Goal: Ask a question: Seek information or help from site administrators or community

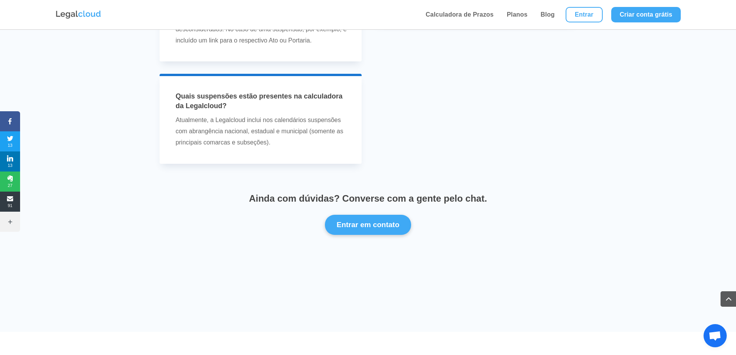
scroll to position [2472, 0]
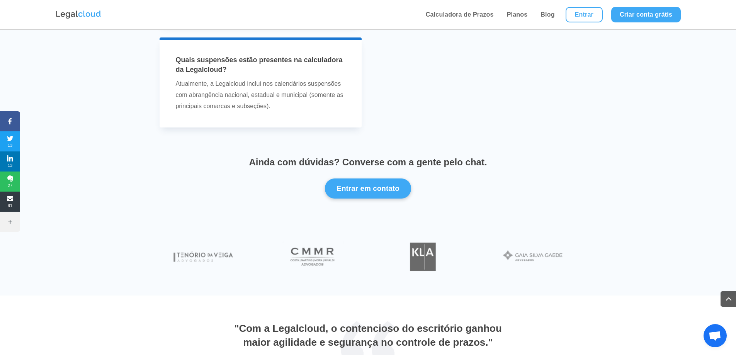
click at [715, 335] on span "Bate-papo aberto" at bounding box center [714, 336] width 13 height 11
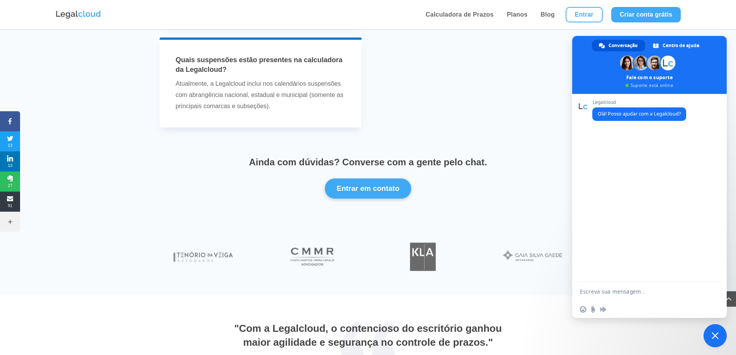
scroll to position [0, 0]
click at [637, 291] on textarea "Escreva sua mensagem..." at bounding box center [642, 291] width 124 height 19
type textarea "Gostaria de negociar o valor da minha assinatura."
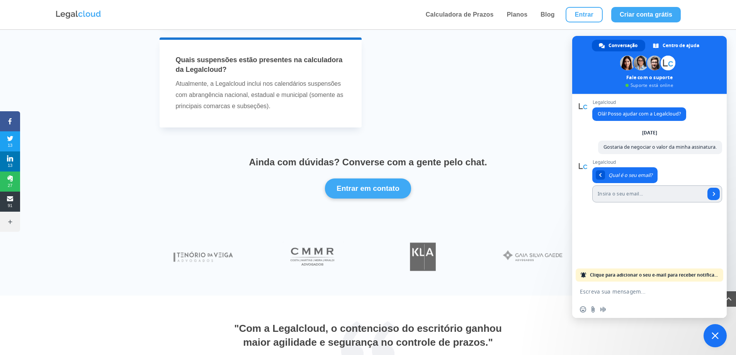
click at [638, 198] on input "Insira o seu email..." at bounding box center [648, 193] width 113 height 17
type input "[EMAIL_ADDRESS][DOMAIN_NAME]"
click at [709, 196] on link "Enviar" at bounding box center [713, 194] width 12 height 12
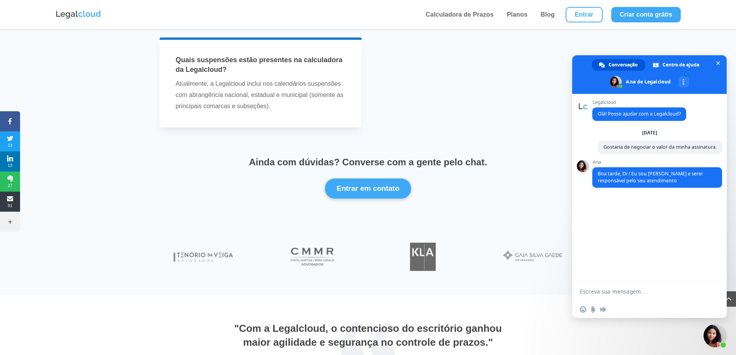
drag, startPoint x: 613, startPoint y: 288, endPoint x: 610, endPoint y: 281, distance: 7.5
click at [612, 289] on textarea "Escreva sua mensagem..." at bounding box center [642, 291] width 124 height 19
type textarea "Olá Ana, boa tarde."
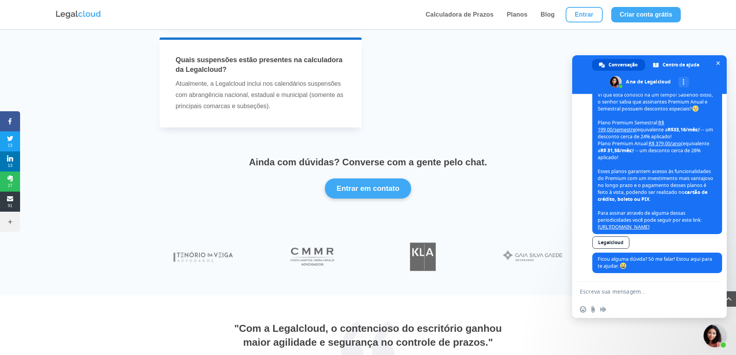
scroll to position [159, 0]
click at [627, 287] on textarea "Escreva sua mensagem..." at bounding box center [642, 291] width 124 height 19
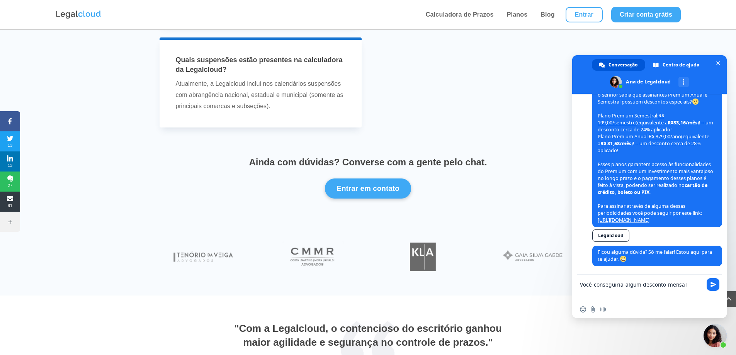
type textarea "Você conseguiria algum desconto mensal?"
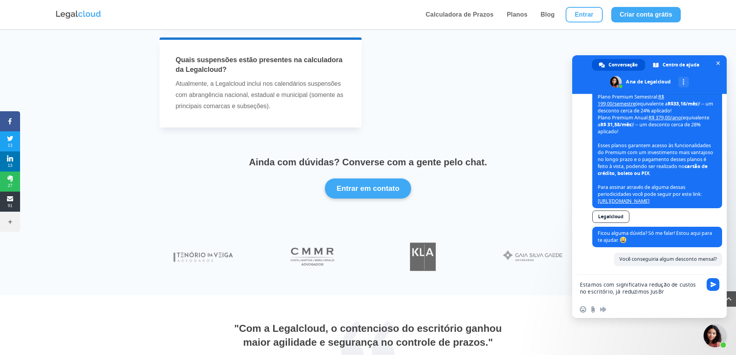
scroll to position [187, 0]
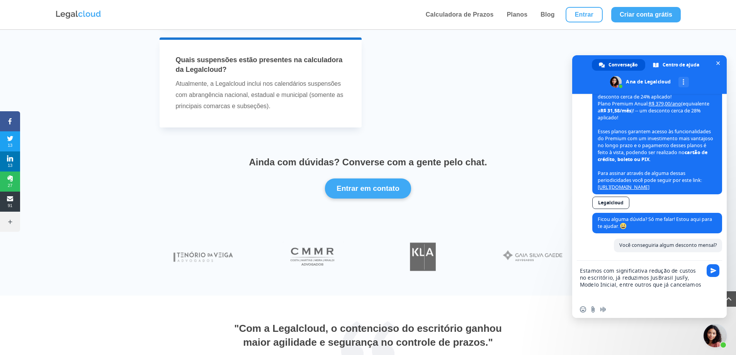
type textarea "Estamos com significativa redução de custos no escritório, já reduzimos JusBras…"
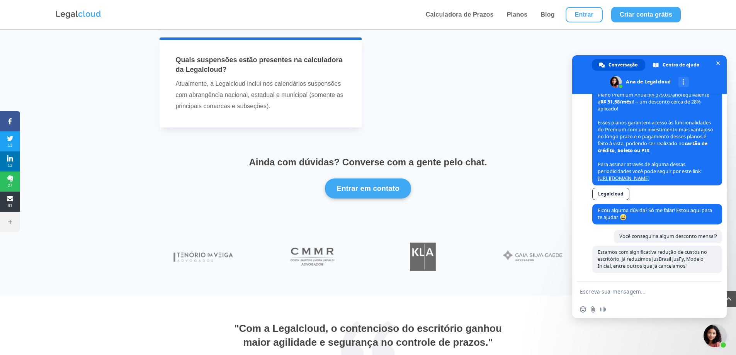
scroll to position [208, 0]
drag, startPoint x: 599, startPoint y: 253, endPoint x: 687, endPoint y: 266, distance: 89.9
click at [687, 266] on span "Estamos com significativa redução de custos no escritório, já reduzimos JusBras…" at bounding box center [657, 259] width 130 height 27
copy span "Estamos com significativa redução de custos no escritório, já reduzimos JusBras…"
click at [612, 292] on textarea "Escreva sua mensagem..." at bounding box center [642, 291] width 124 height 19
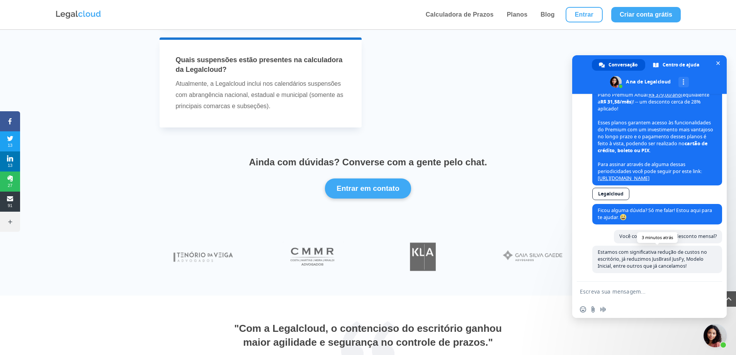
click at [667, 266] on span "Estamos com significativa redução de custos no escritório, já reduzimos JusBras…" at bounding box center [651, 259] width 109 height 20
click at [699, 269] on span "Estamos com significativa redução de custos no escritório, já reduzimos JusBras…" at bounding box center [657, 259] width 130 height 27
click at [672, 286] on textarea "Escreva sua mensagem..." at bounding box center [642, 291] width 124 height 19
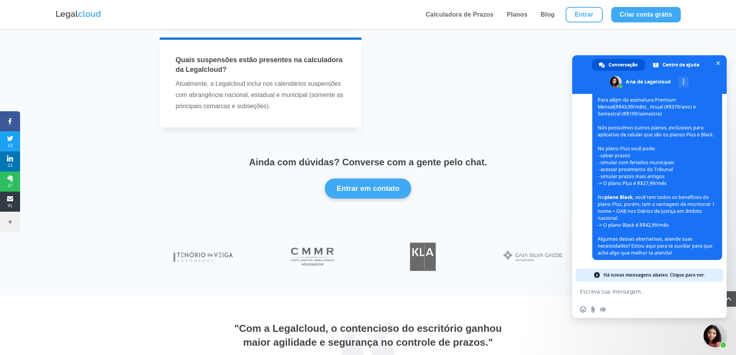
scroll to position [418, 0]
drag, startPoint x: 672, startPoint y: 257, endPoint x: 601, endPoint y: 240, distance: 73.1
click at [601, 240] on span "Poxa, Dr., entendi. Para aléjm da assinatura Premium Mensal(R$43,99/mês) , Anua…" at bounding box center [657, 170] width 130 height 180
click at [616, 236] on span "Poxa, Dr., entendi. Para aléjm da assinatura Premium Mensal(R$43,99/mês) , Anua…" at bounding box center [657, 170] width 130 height 180
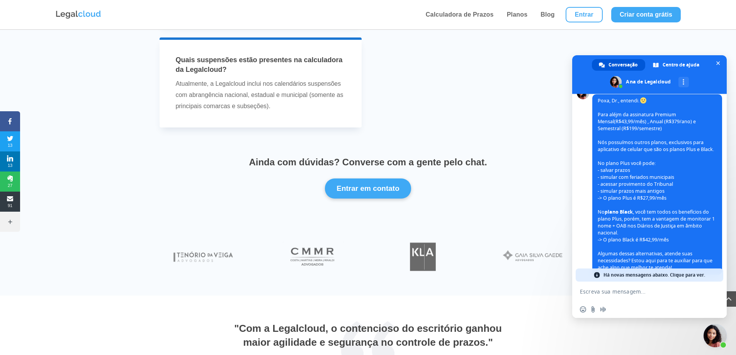
click at [633, 304] on div "Inserir um emoticon Enviar um arquivo Mensagem de áudio" at bounding box center [649, 309] width 154 height 17
click at [633, 291] on textarea "Escreva sua mensagem..." at bounding box center [642, 291] width 124 height 19
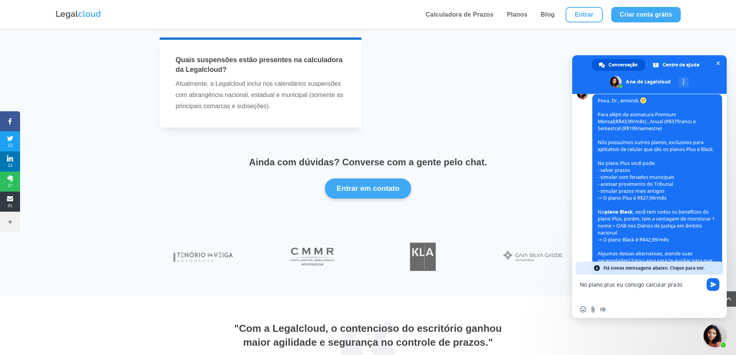
click at [689, 290] on textarea "No plano plus eu consigo calcular prazo" at bounding box center [642, 288] width 124 height 26
type textarea "No plano plus eu consigo calcular prazo do DJEN/DJE?"
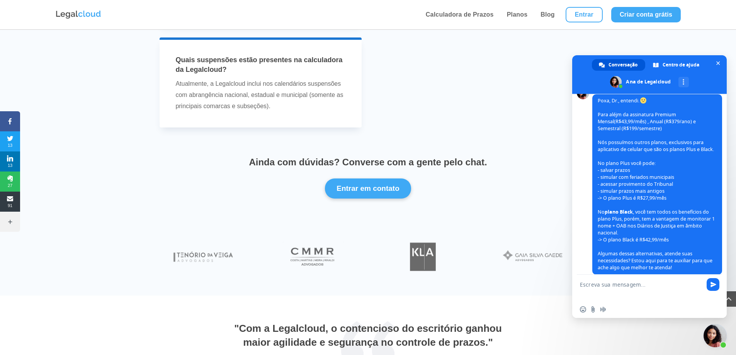
scroll to position [443, 0]
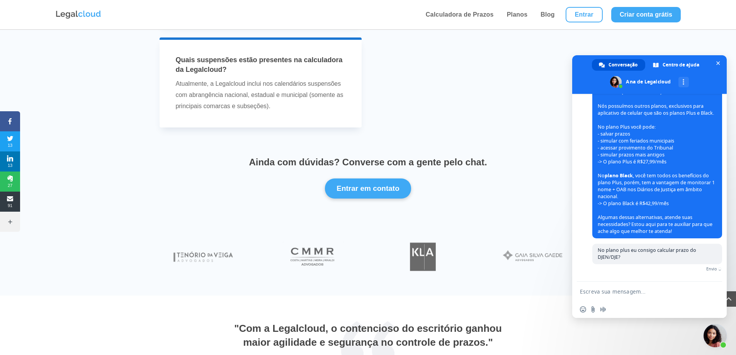
click at [659, 280] on div "No plano plus eu consigo calcular prazo do DJEN/DJE? Agora Envio" at bounding box center [657, 263] width 130 height 38
click at [650, 286] on textarea "Escreva sua mensagem..." at bounding box center [642, 291] width 124 height 19
click at [649, 286] on textarea "Escreva sua mensagem..." at bounding box center [642, 291] width 124 height 19
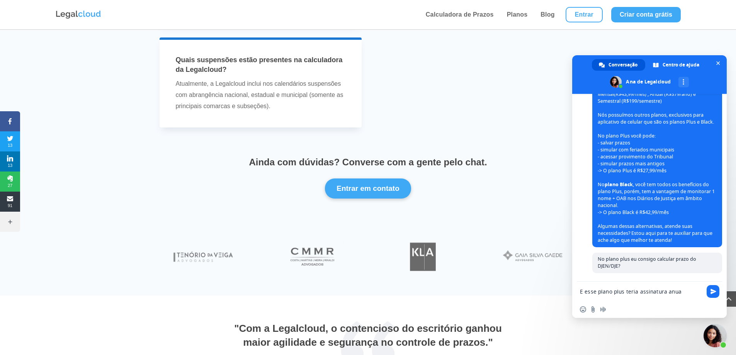
scroll to position [441, 0]
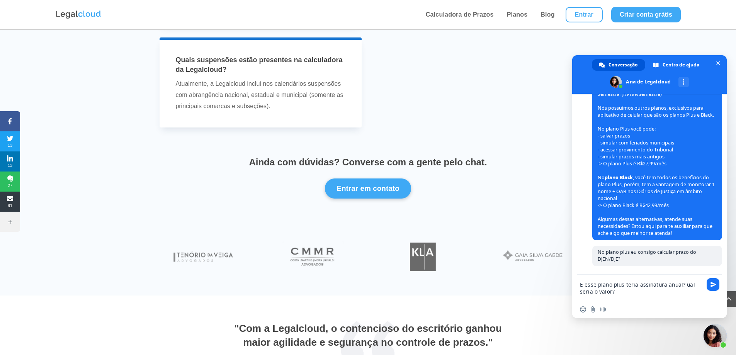
type textarea "E esse plano plus teria assinatura anual? Qual seria o valor?"
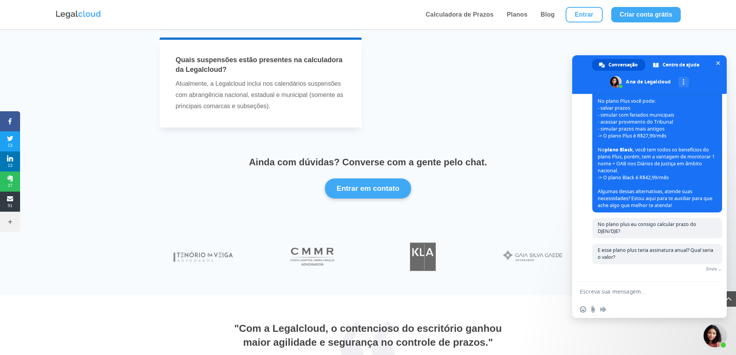
scroll to position [457, 0]
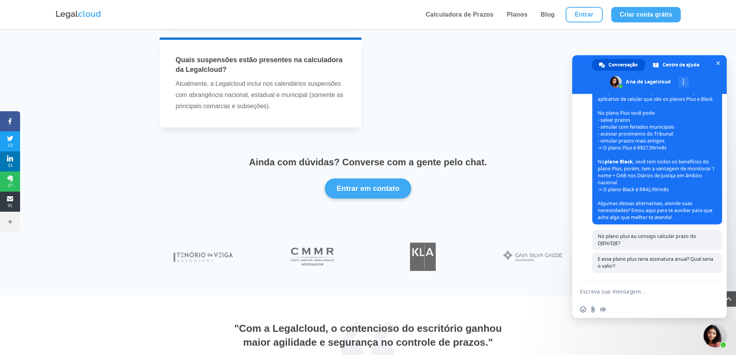
click at [445, 145] on div "Ainda com dúvidas? Converse com a gente pelo chat. Entrar em contato" at bounding box center [368, 177] width 417 height 64
click at [610, 292] on textarea "Escreva sua mensagem..." at bounding box center [642, 291] width 124 height 19
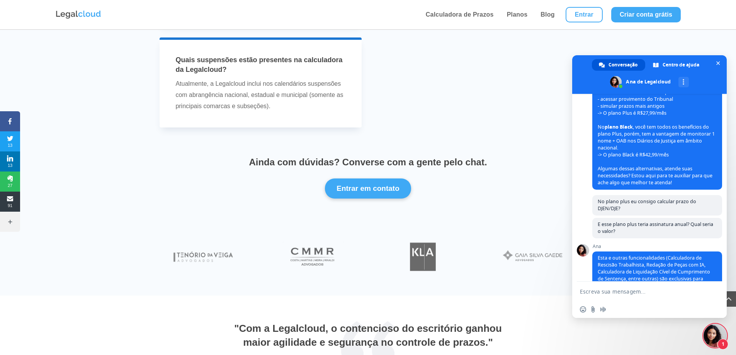
scroll to position [532, 0]
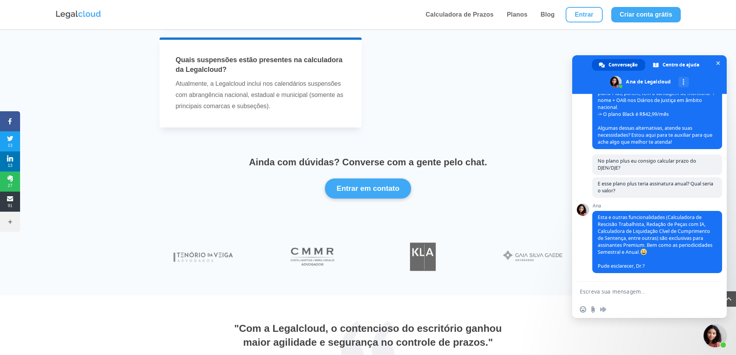
click at [641, 295] on textarea "Escreva sua mensagem..." at bounding box center [642, 291] width 124 height 19
click at [640, 286] on textarea "Escreva sua mensagem..." at bounding box center [642, 291] width 124 height 19
click at [635, 289] on textarea "Escreva sua mensagem..." at bounding box center [642, 291] width 124 height 19
type textarea "Td bem!"
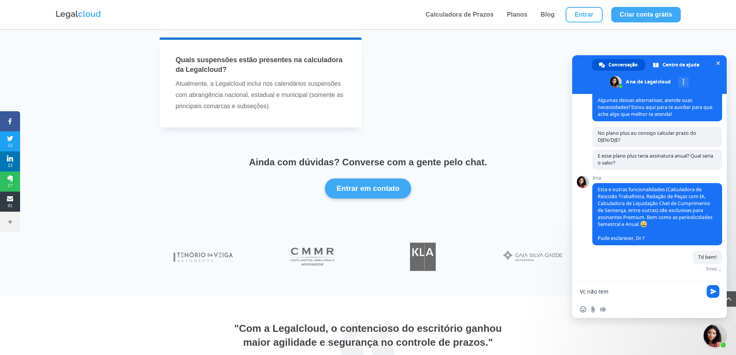
scroll to position [551, 0]
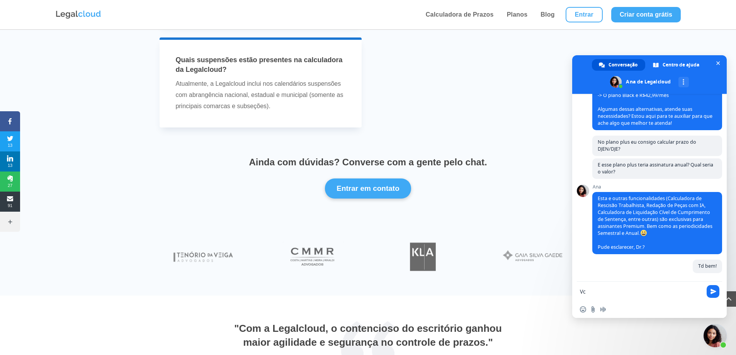
type textarea "V"
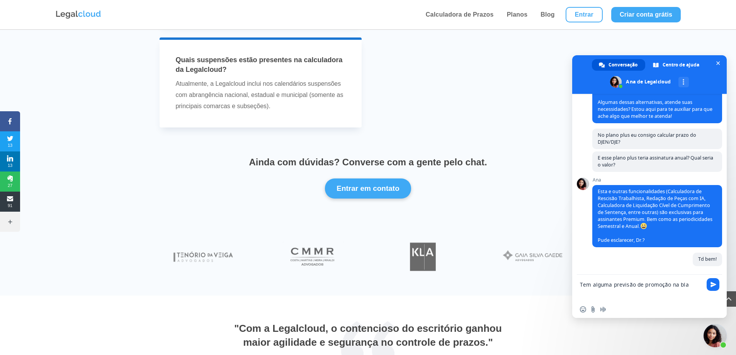
scroll to position [558, 0]
type textarea "Tem alguma previsão de promoção na blackfriday?"
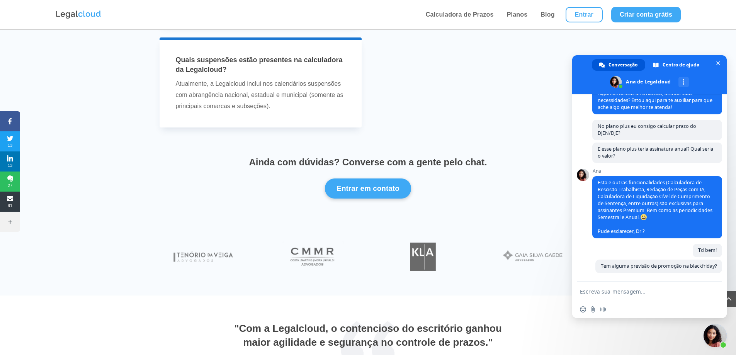
scroll to position [621, 0]
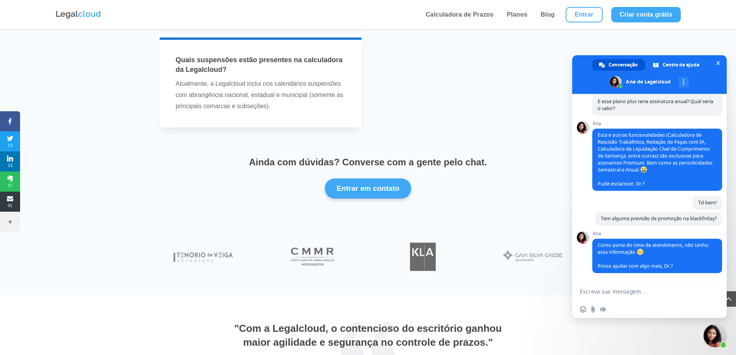
click at [648, 298] on textarea "Escreva sua mensagem..." at bounding box center [642, 291] width 124 height 19
click at [647, 292] on textarea "Escreva sua mensagem..." at bounding box center [642, 291] width 124 height 19
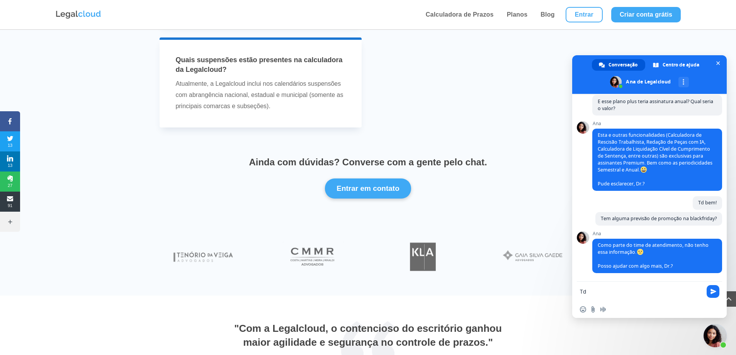
type textarea "T"
type textarea "C"
type textarea "Quem pode me auxiliar nisso então?"
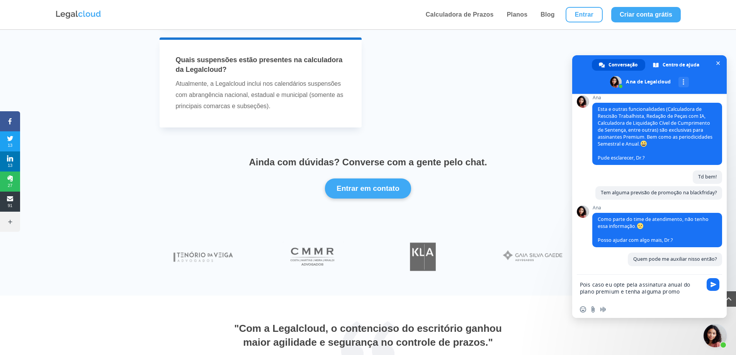
scroll to position [649, 0]
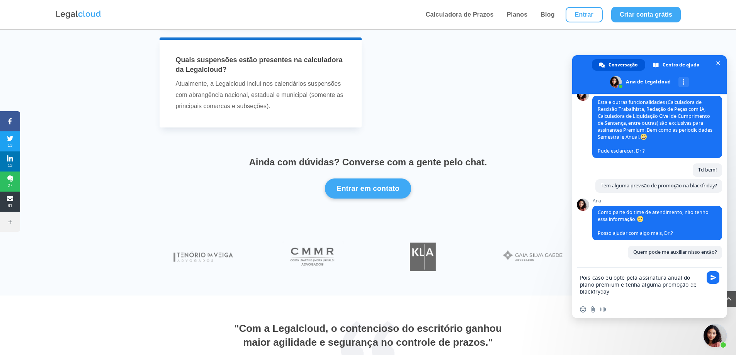
drag, startPoint x: 601, startPoint y: 294, endPoint x: 644, endPoint y: 270, distance: 48.8
click at [644, 268] on textarea "Pois caso eu opte pela assinatura anual do plano premium e tenha alguma promoçã…" at bounding box center [642, 284] width 124 height 33
click at [602, 290] on textarea "Pois caso eu opte pela assinatura anual do plano premium e tenha alguma promoçã…" at bounding box center [642, 284] width 124 height 33
type textarea "Pois caso eu opte pela assinatura anual do plano premium e tenha alguma promoçã…"
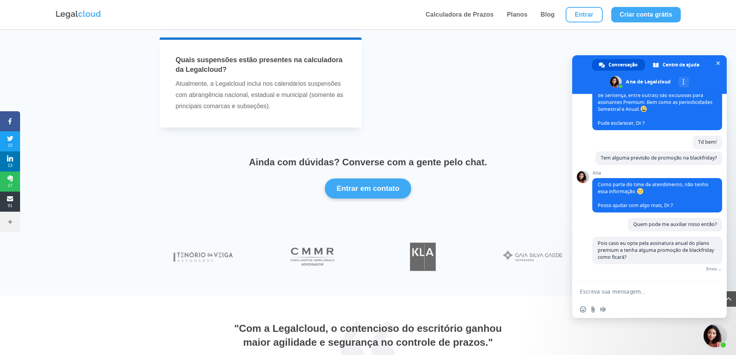
scroll to position [670, 0]
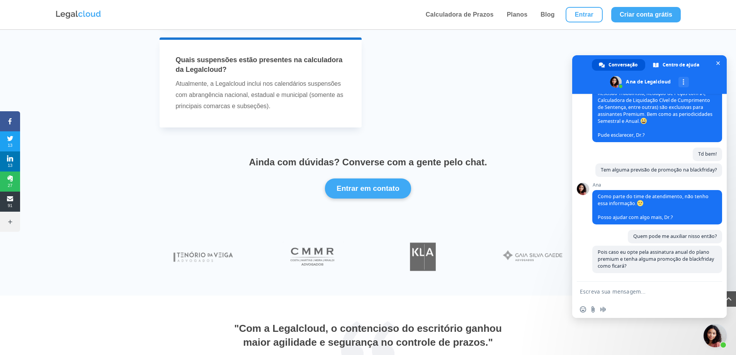
click at [543, 151] on div "Ainda com dúvidas? Converse com a gente pelo chat. Entrar em contato" at bounding box center [368, 177] width 417 height 64
click at [524, 149] on div "Ainda com dúvidas? Converse com a gente pelo chat. Entrar em contato" at bounding box center [368, 177] width 417 height 64
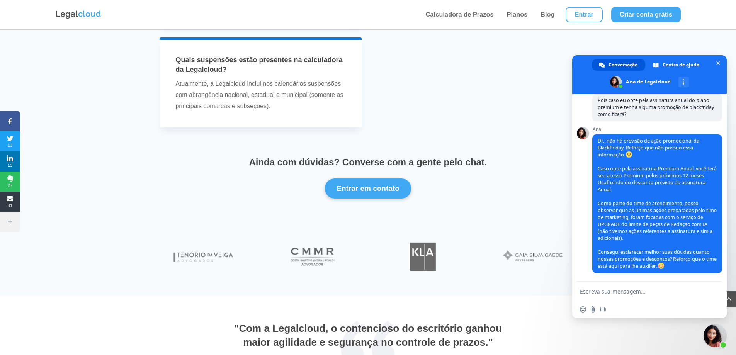
click at [587, 285] on textarea "Escreva sua mensagem..." at bounding box center [642, 291] width 124 height 19
type textarea "Tudo bem Ana, obrigado!"
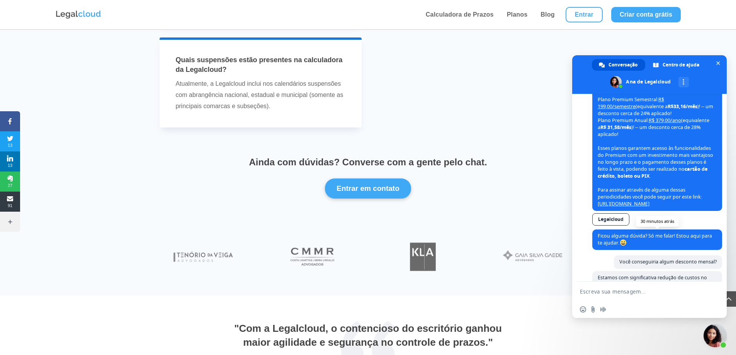
scroll to position [108, 0]
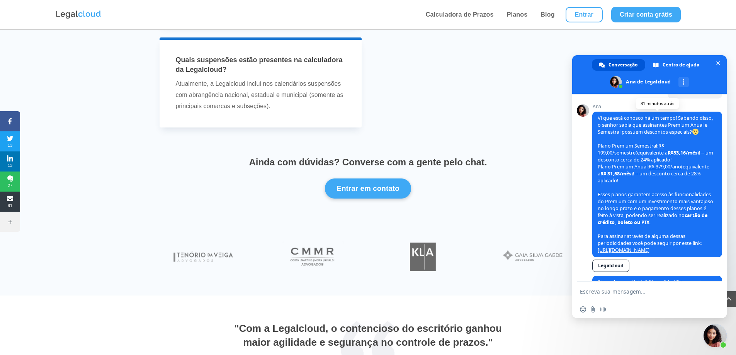
click at [649, 253] on link "[URL][DOMAIN_NAME]" at bounding box center [623, 250] width 52 height 7
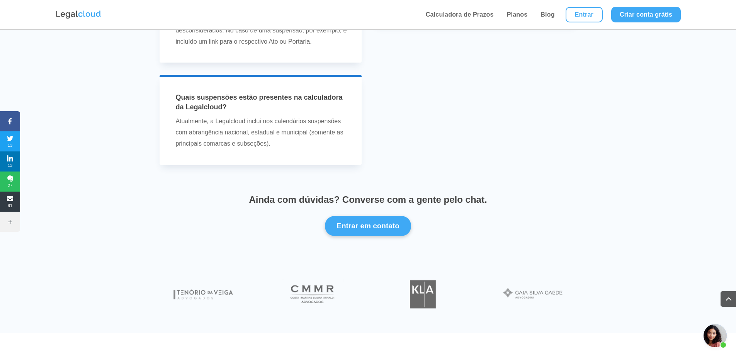
scroll to position [2317, 0]
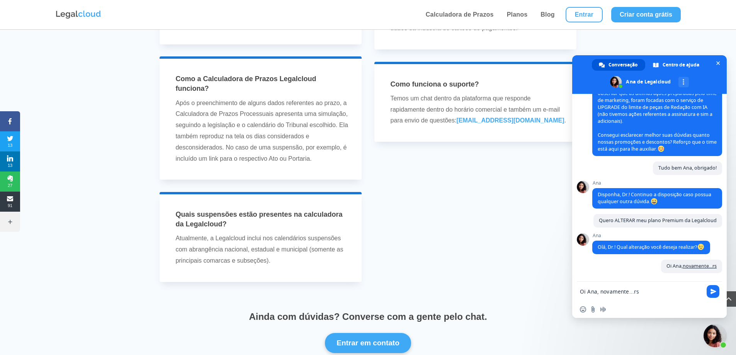
type textarea "Tentei acessar o link para assinatura anual e não funcionou... aí cliquei"
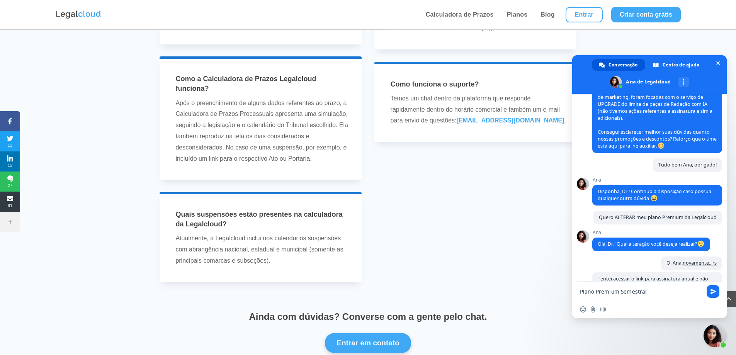
type textarea "Na verdade vou fazer o Plano Premium Semestral"
